Goal: Task Accomplishment & Management: Use online tool/utility

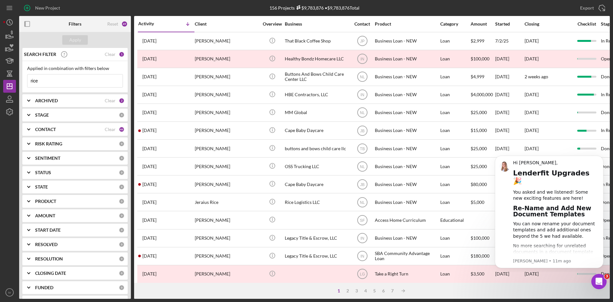
click at [67, 84] on input "rice" at bounding box center [74, 80] width 95 height 13
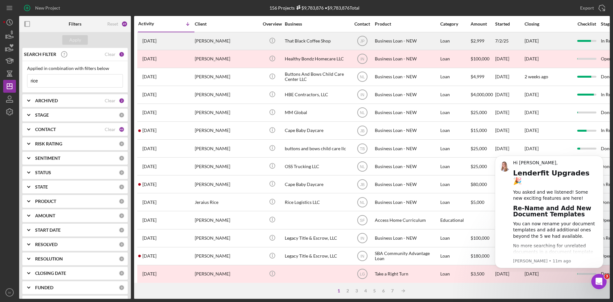
click at [204, 45] on div "[PERSON_NAME]" at bounding box center [227, 41] width 64 height 17
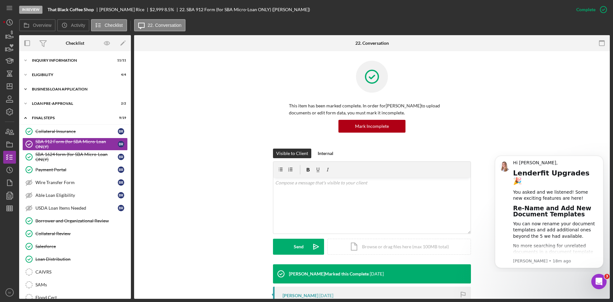
click at [40, 89] on div "BUSINESS LOAN APPLICATION" at bounding box center [77, 89] width 91 height 4
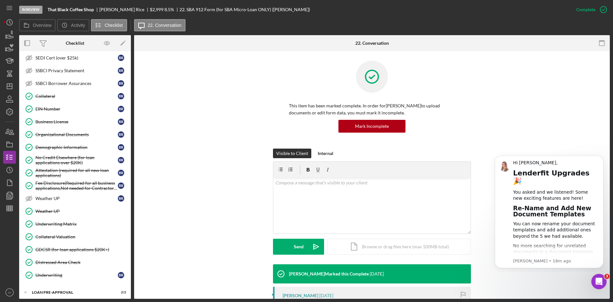
scroll to position [224, 0]
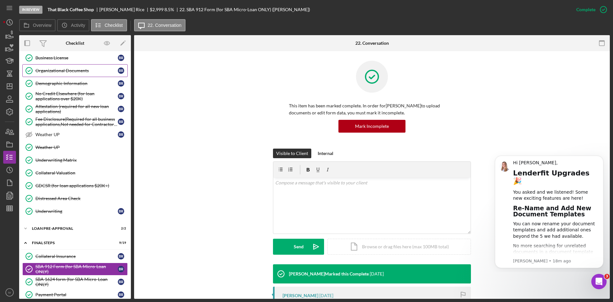
click at [81, 74] on link "Organizational Documents Organizational Documents B R" at bounding box center [74, 70] width 105 height 13
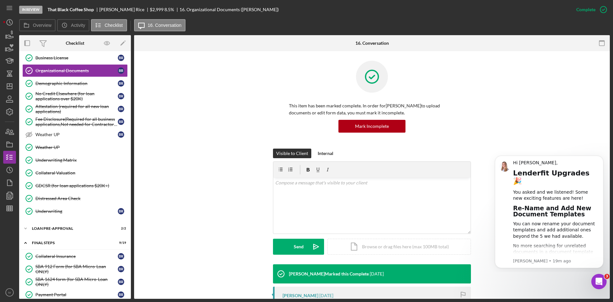
scroll to position [160, 0]
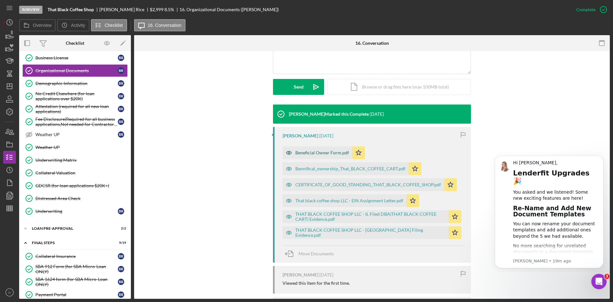
click at [317, 157] on div "Beneficial Owner Form.pdf" at bounding box center [318, 152] width 70 height 13
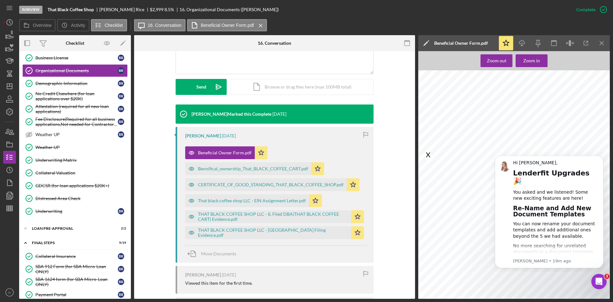
scroll to position [282, 0]
click at [602, 158] on icon "Dismiss notification" at bounding box center [602, 158] width 4 height 4
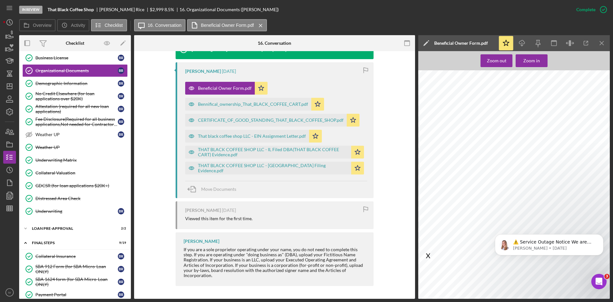
scroll to position [0, 0]
click at [218, 155] on div "THAT BLACK COFFEE SHOP LLC - IL Filed DBA(THAT BLACK COFFEE CART) Evidence.pdf" at bounding box center [273, 152] width 150 height 10
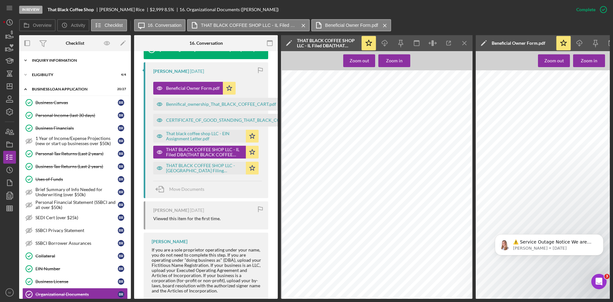
click at [70, 64] on div "Icon/Expander INQUIRY INFORMATION 11 / 11" at bounding box center [75, 60] width 112 height 13
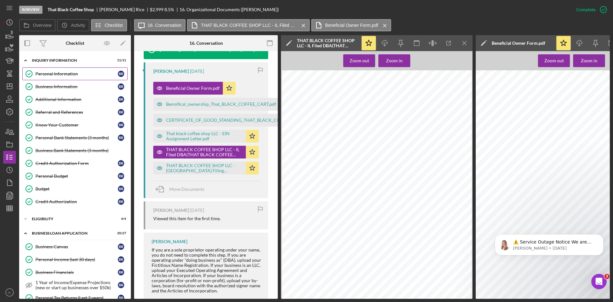
click at [65, 72] on div "Personal Information" at bounding box center [76, 73] width 82 height 5
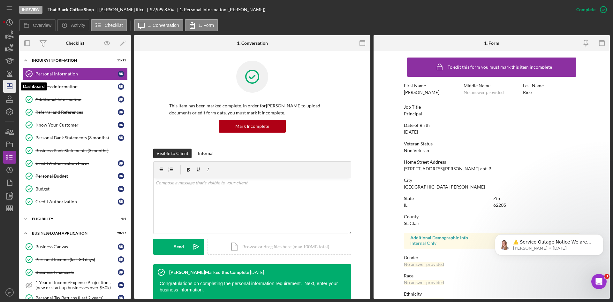
click at [7, 85] on polygon "button" at bounding box center [9, 86] width 5 height 5
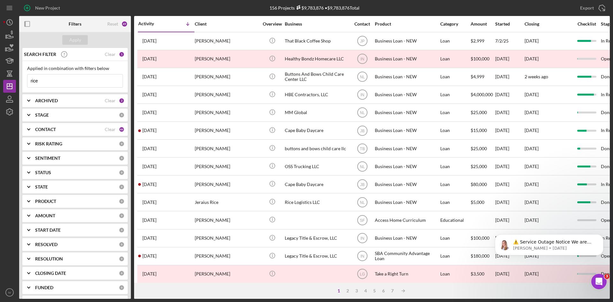
drag, startPoint x: 57, startPoint y: 83, endPoint x: 0, endPoint y: 83, distance: 57.2
click at [0, 83] on div "New Project 156 Projects $9,783,876 • $9,783,876 Total rice Export Icon/Export …" at bounding box center [306, 151] width 613 height 302
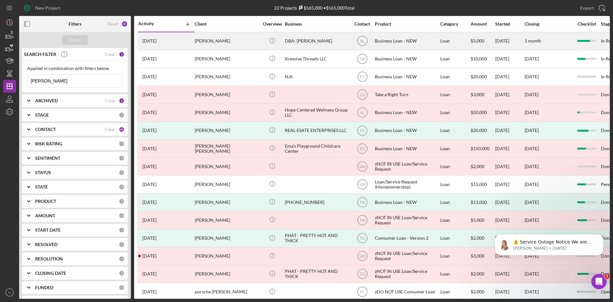
type input "[PERSON_NAME]"
click at [214, 40] on div "[PERSON_NAME]" at bounding box center [227, 41] width 64 height 17
